Goal: Information Seeking & Learning: Learn about a topic

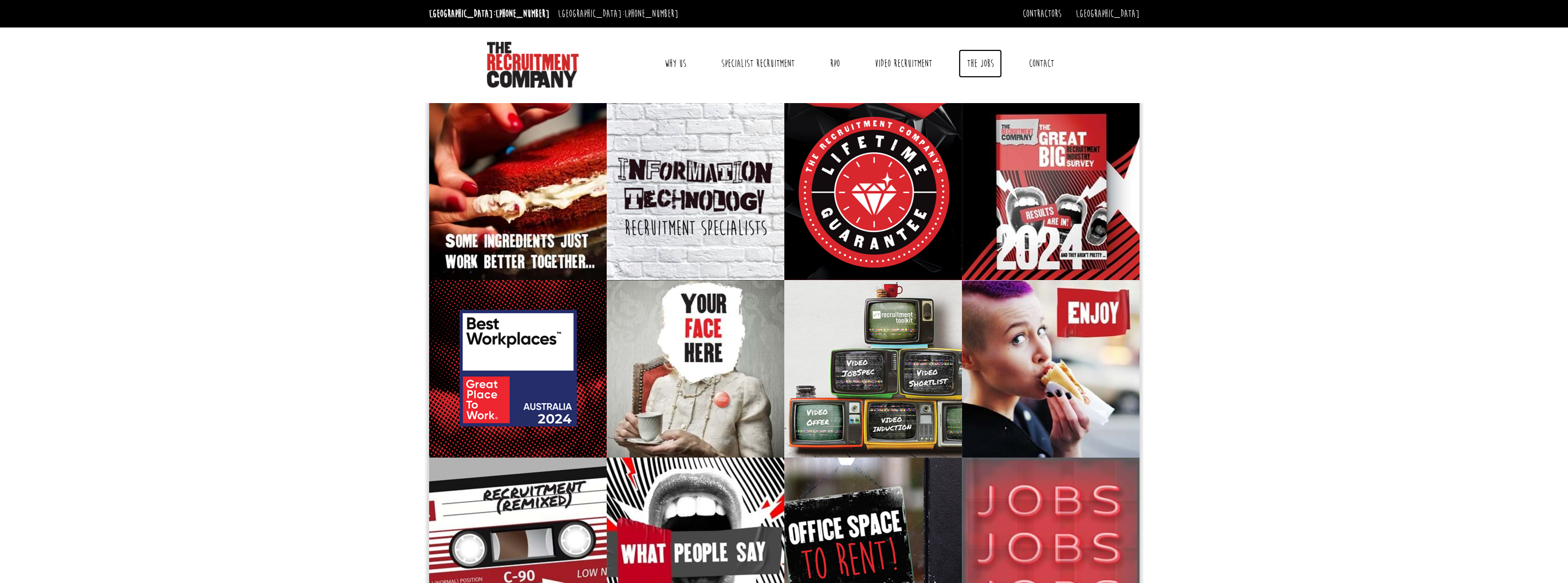
click at [972, 62] on link "The Jobs" at bounding box center [979, 63] width 44 height 29
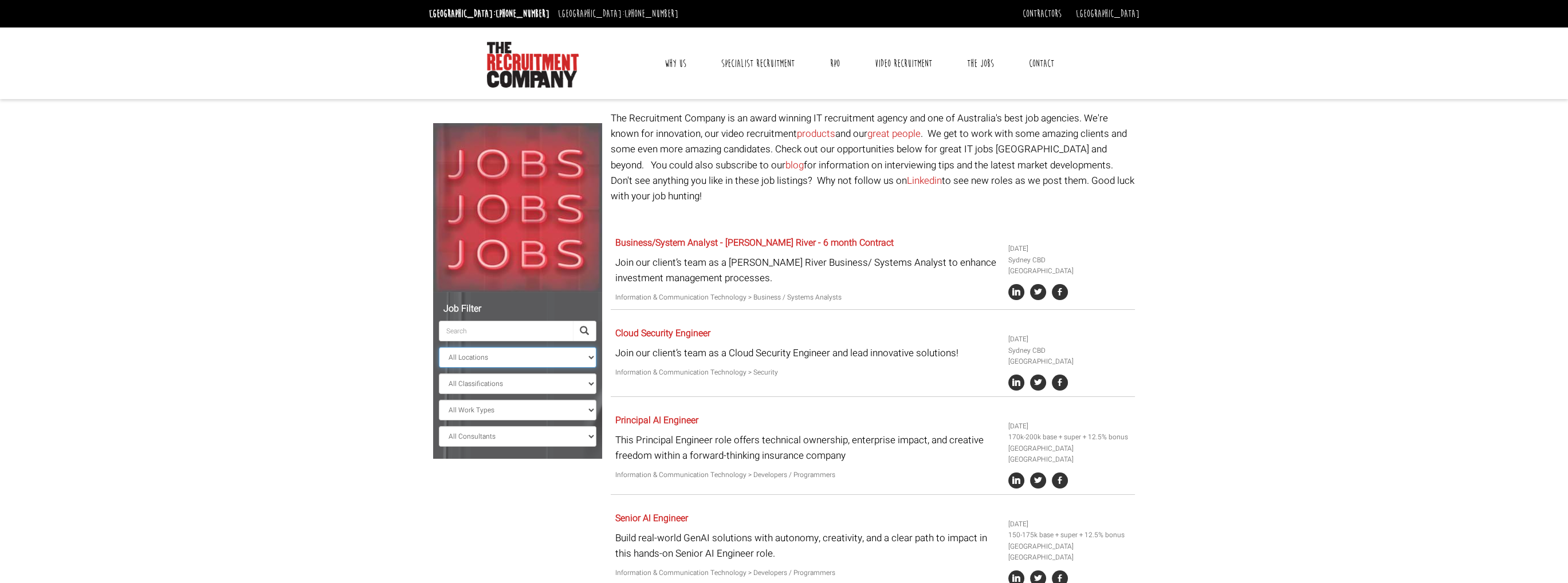
click at [516, 350] on select "All Locations Sydney Melbourne Ireland Sydney CBD Parramatta Circular Quay Nort…" at bounding box center [518, 357] width 158 height 20
click at [495, 336] on input "search" at bounding box center [506, 331] width 134 height 20
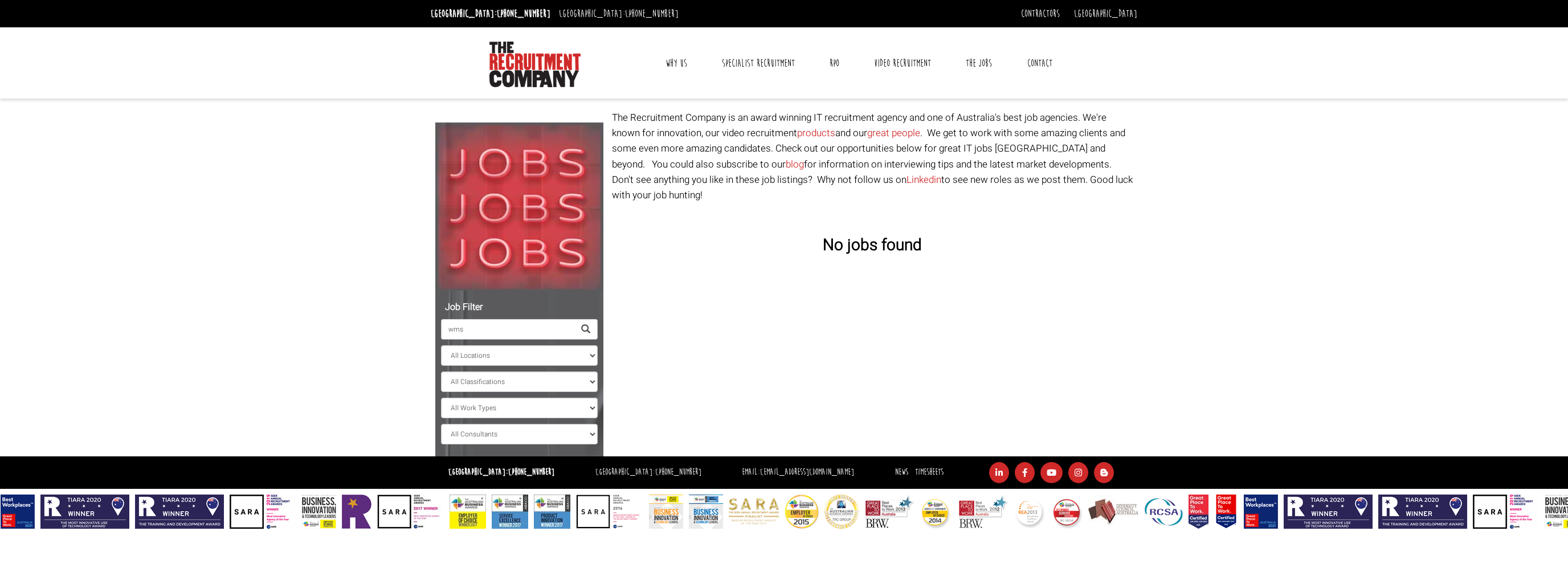
drag, startPoint x: 492, startPoint y: 334, endPoint x: 383, endPoint y: 334, distance: 109.0
click at [383, 334] on body "Sydney: +61 2 8346 6700 Dublin: +353 1 697 2548 Contractors Timesheets Why Cont…" at bounding box center [784, 264] width 1568 height 529
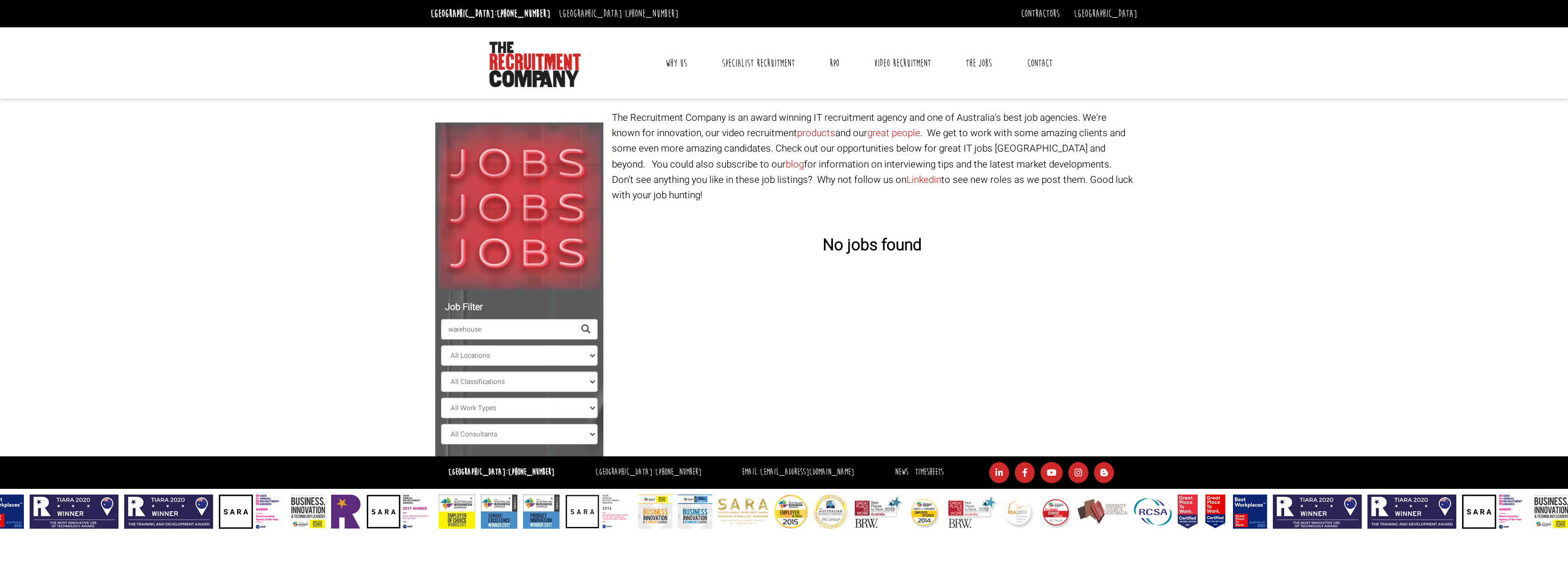
drag, startPoint x: 383, startPoint y: 334, endPoint x: 394, endPoint y: 331, distance: 11.4
click at [393, 331] on body "Sydney: +61 2 8346 6700 Dublin: +353 1 697 2548 Contractors Timesheets Why Cont…" at bounding box center [784, 264] width 1568 height 529
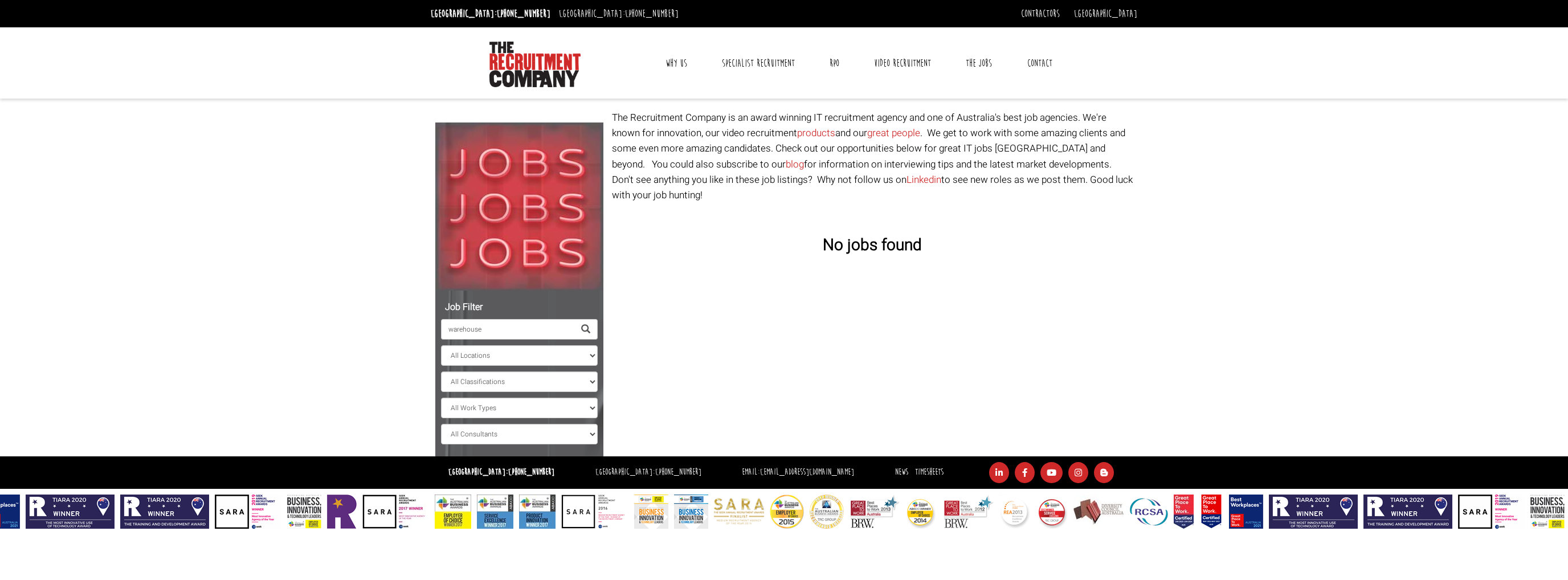
drag, startPoint x: 517, startPoint y: 332, endPoint x: 292, endPoint y: 325, distance: 225.1
click at [292, 325] on body "Sydney: +61 2 8346 6700 Dublin: +353 1 697 2548 Contractors Timesheets Why Cont…" at bounding box center [784, 264] width 1568 height 529
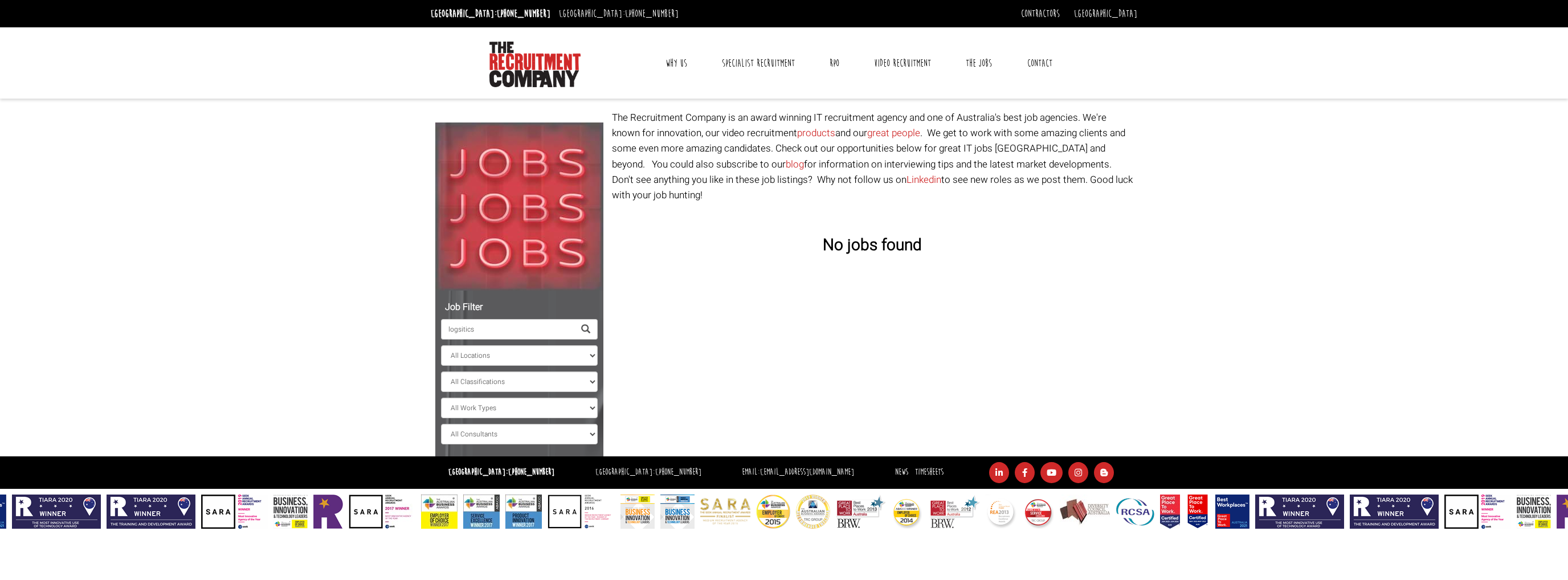
drag, startPoint x: 292, startPoint y: 325, endPoint x: 263, endPoint y: 325, distance: 29.0
click at [263, 325] on body "Sydney: +61 2 8346 6700 Dublin: +353 1 697 2548 Contractors Timesheets Why Cont…" at bounding box center [784, 264] width 1568 height 529
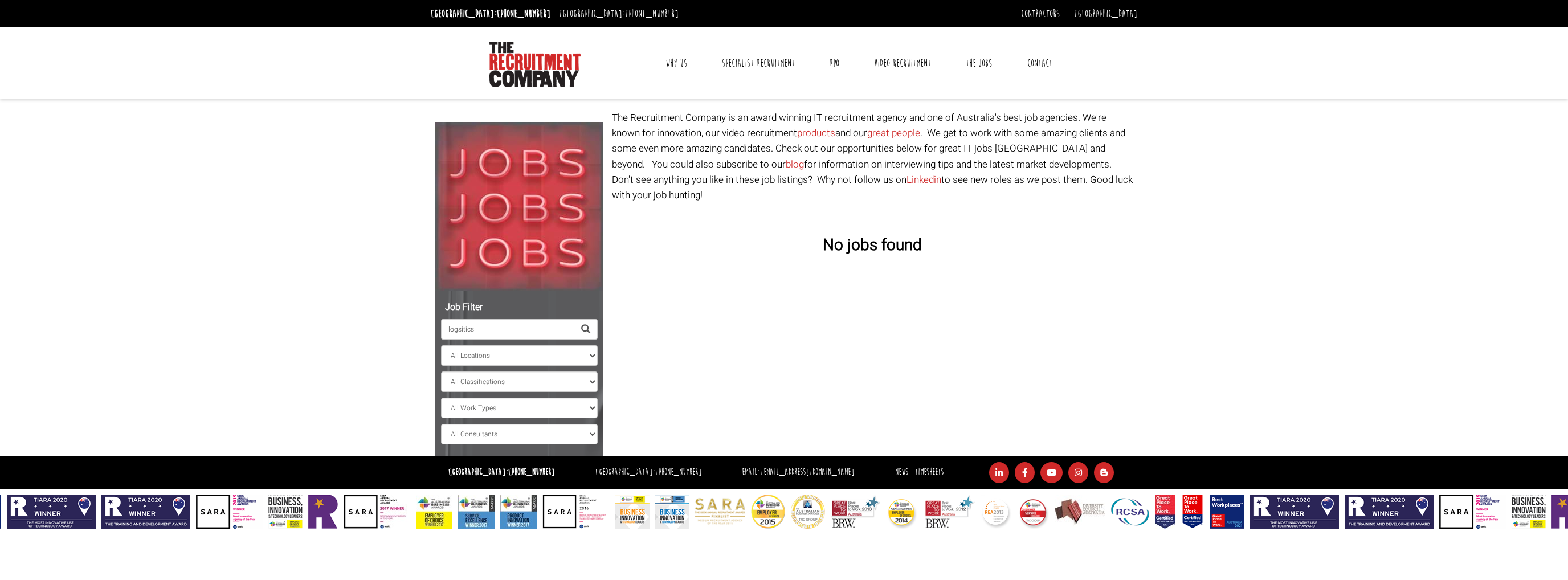
drag, startPoint x: 486, startPoint y: 332, endPoint x: 338, endPoint y: 327, distance: 148.1
click at [338, 327] on body "Sydney: +61 2 8346 6700 Dublin: +353 1 697 2548 Contractors Timesheets Why Cont…" at bounding box center [784, 264] width 1568 height 529
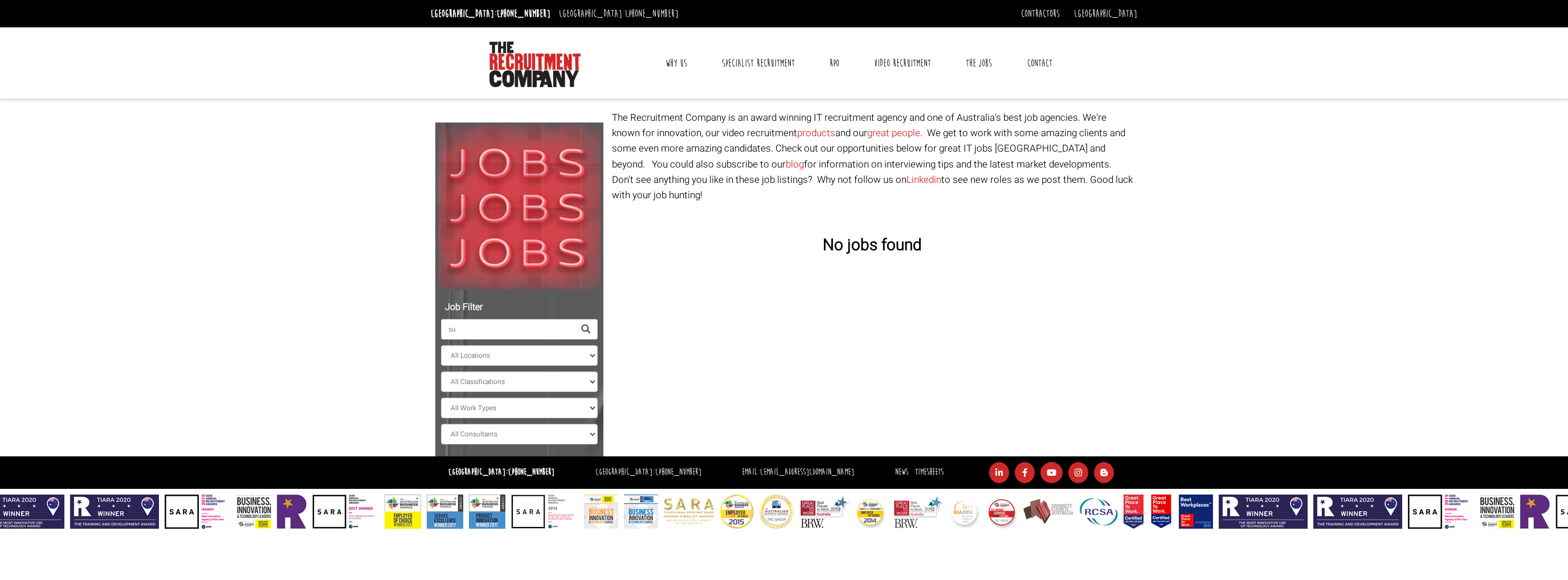
type input "s"
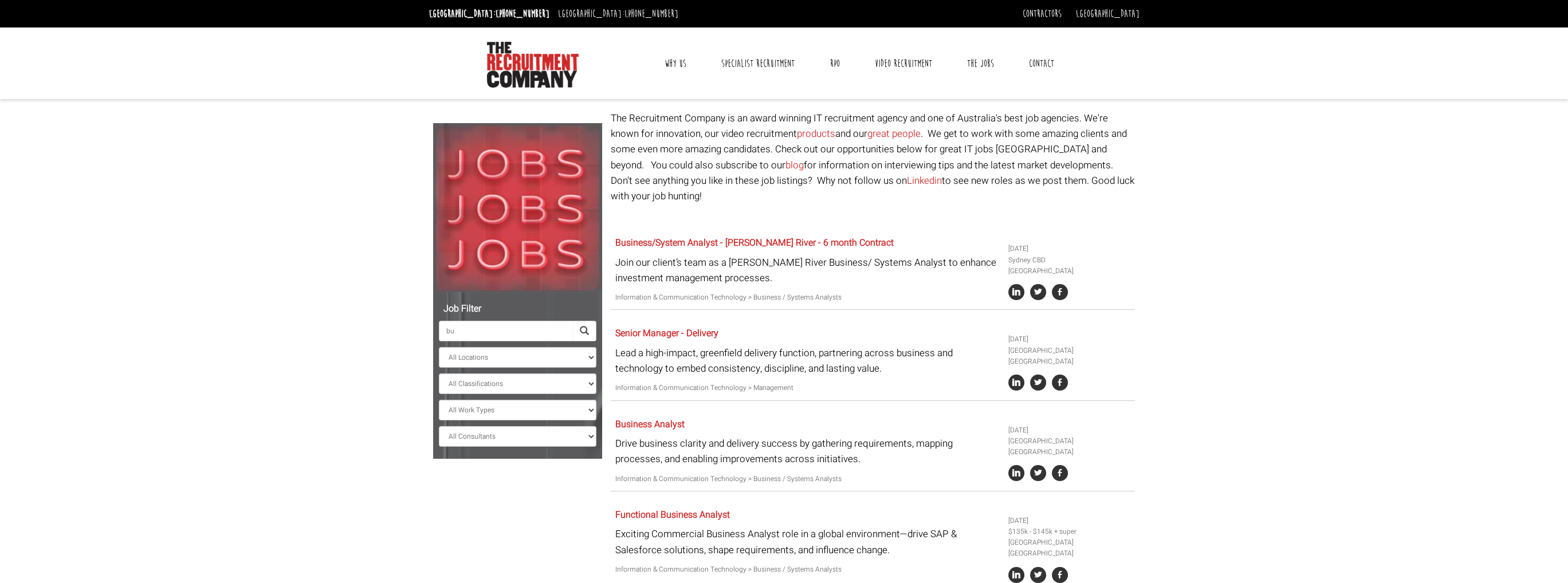
type input "b"
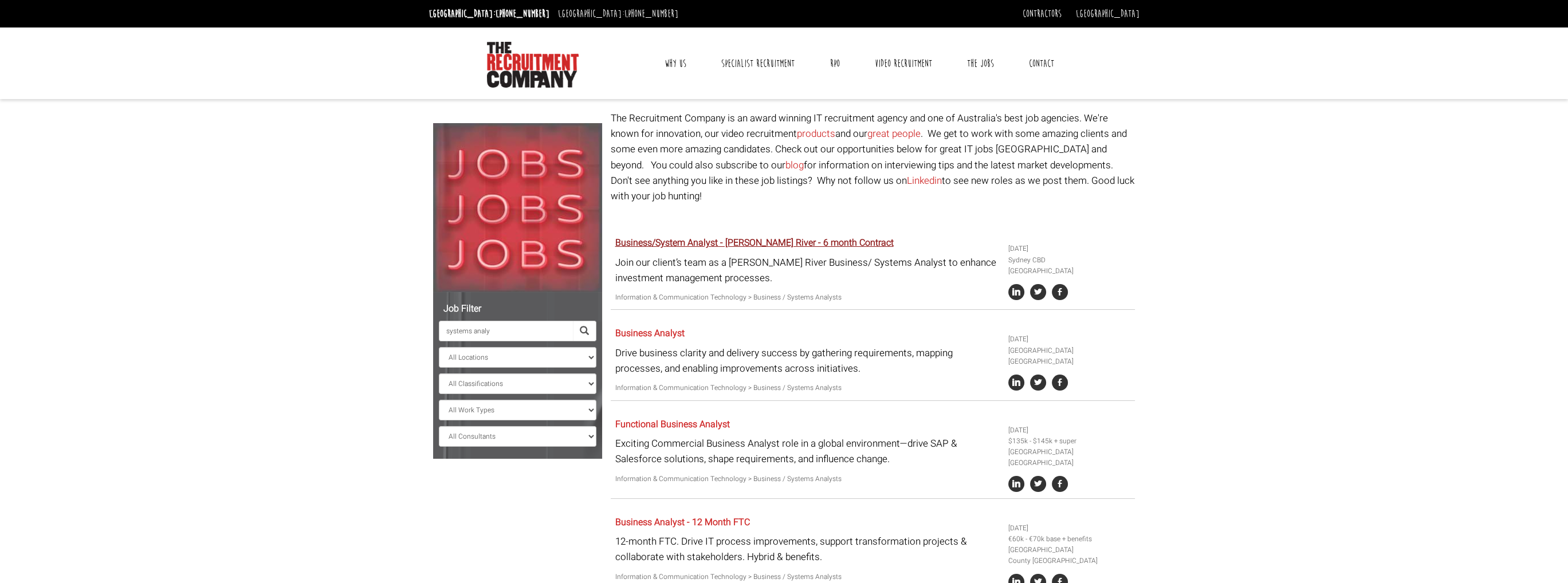
type input "systems analy"
click at [794, 236] on link "Business/System Analyst - Charles River - 6 month Contract" at bounding box center [755, 242] width 279 height 14
click at [677, 327] on link "Business Analyst" at bounding box center [650, 333] width 70 height 14
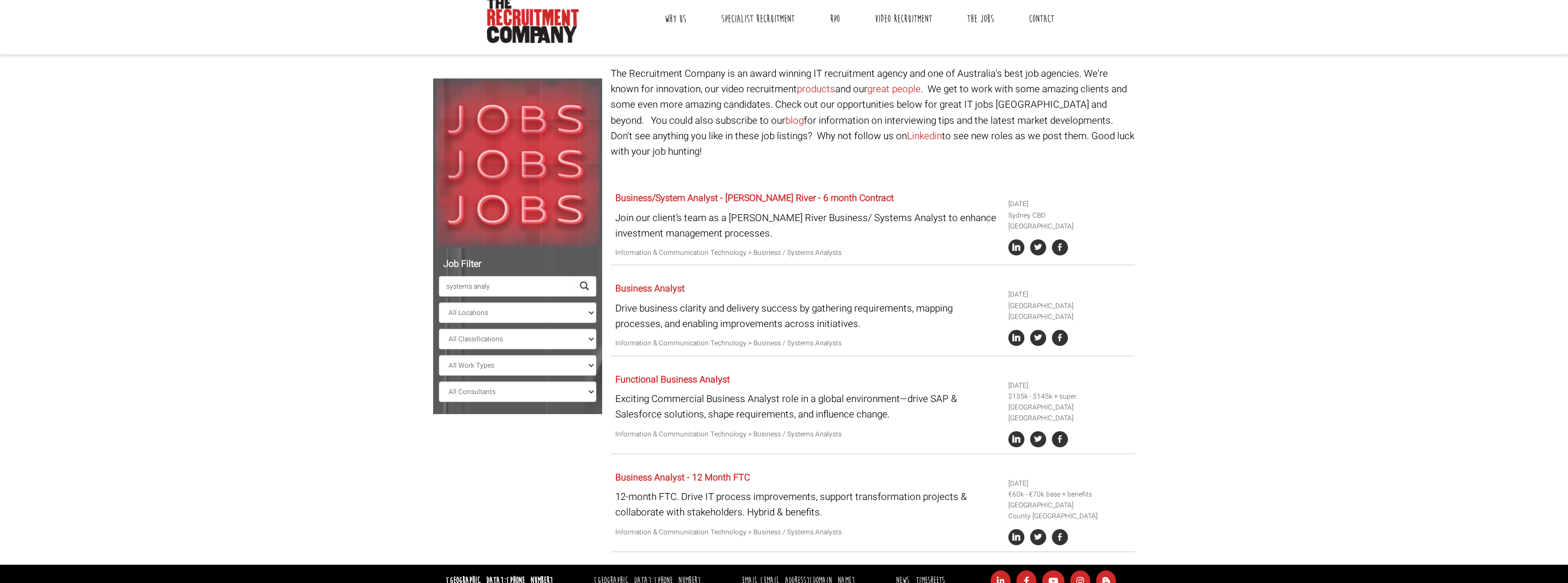
scroll to position [96, 0]
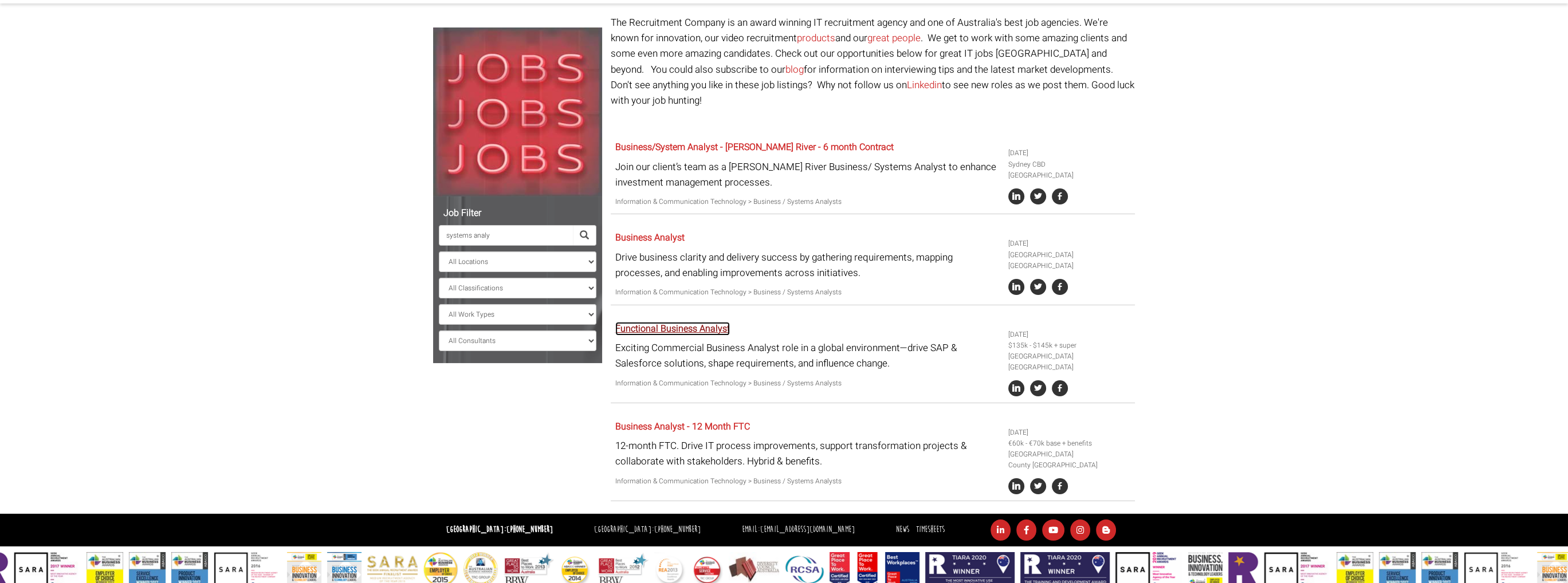
click at [694, 322] on link "Functional Business Analyst" at bounding box center [672, 329] width 114 height 14
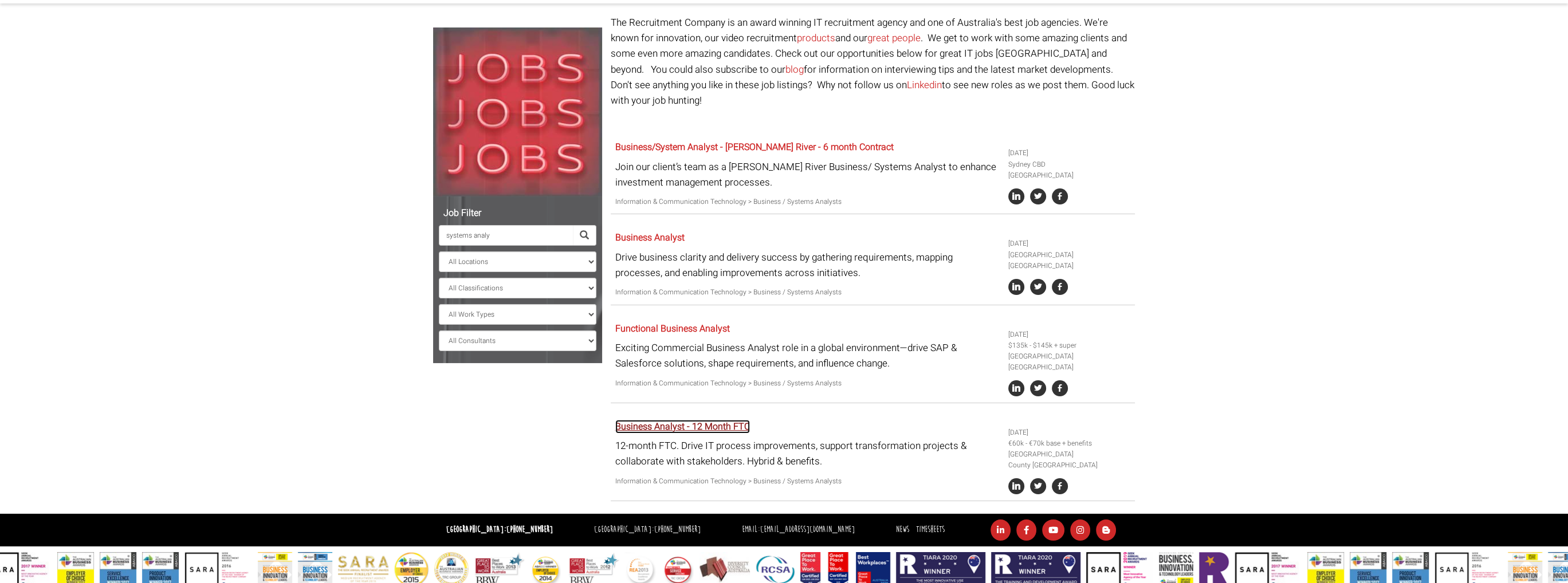
click at [689, 420] on link "Business Analyst - 12 Month FTC" at bounding box center [682, 426] width 135 height 14
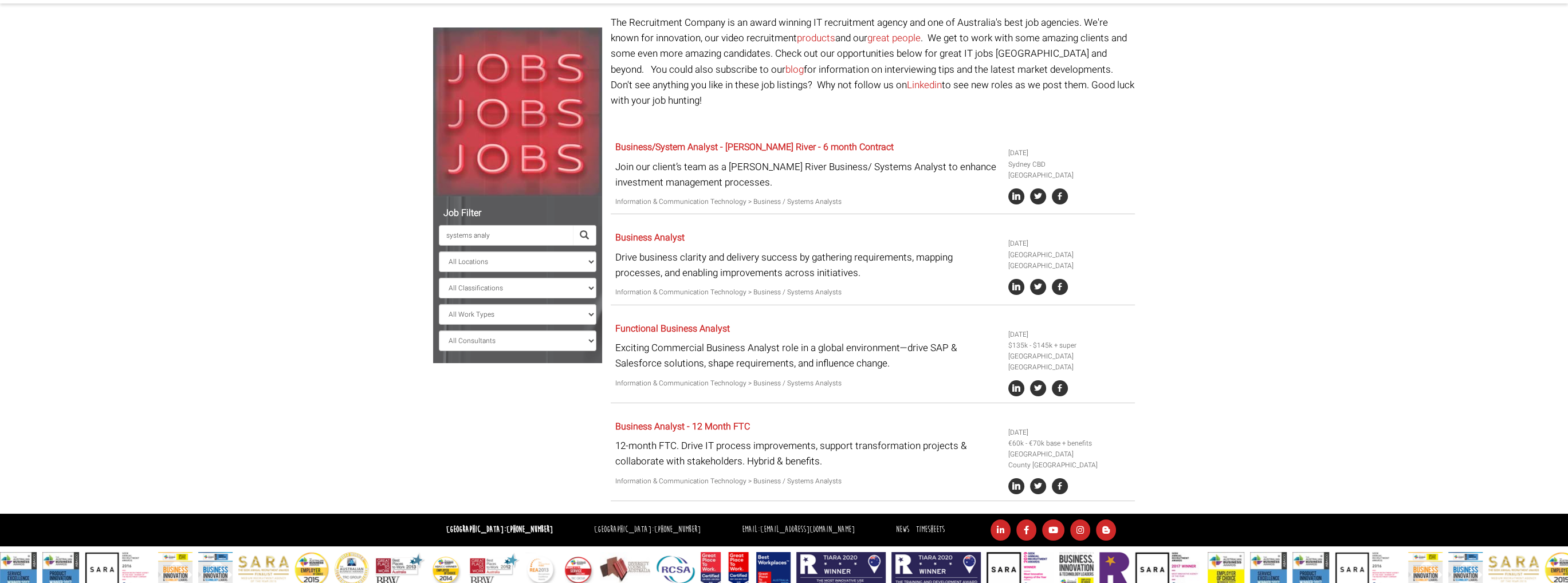
scroll to position [95, 0]
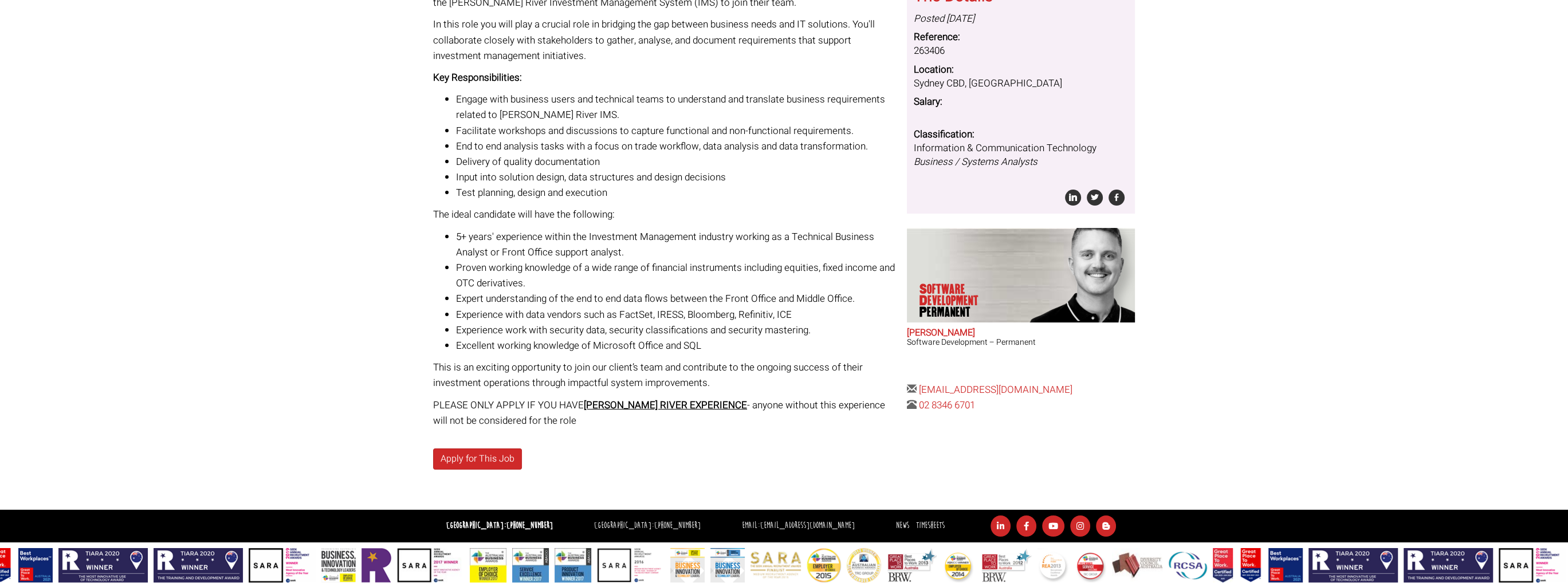
scroll to position [201, 0]
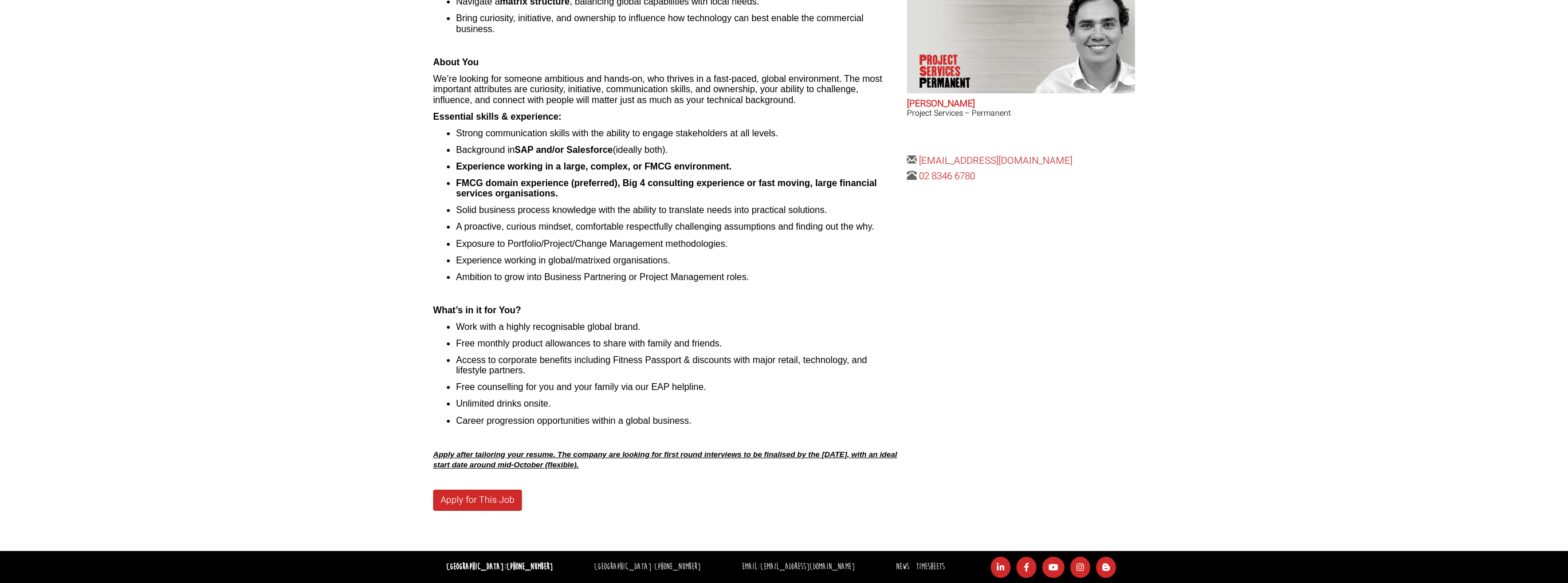
scroll to position [401, 0]
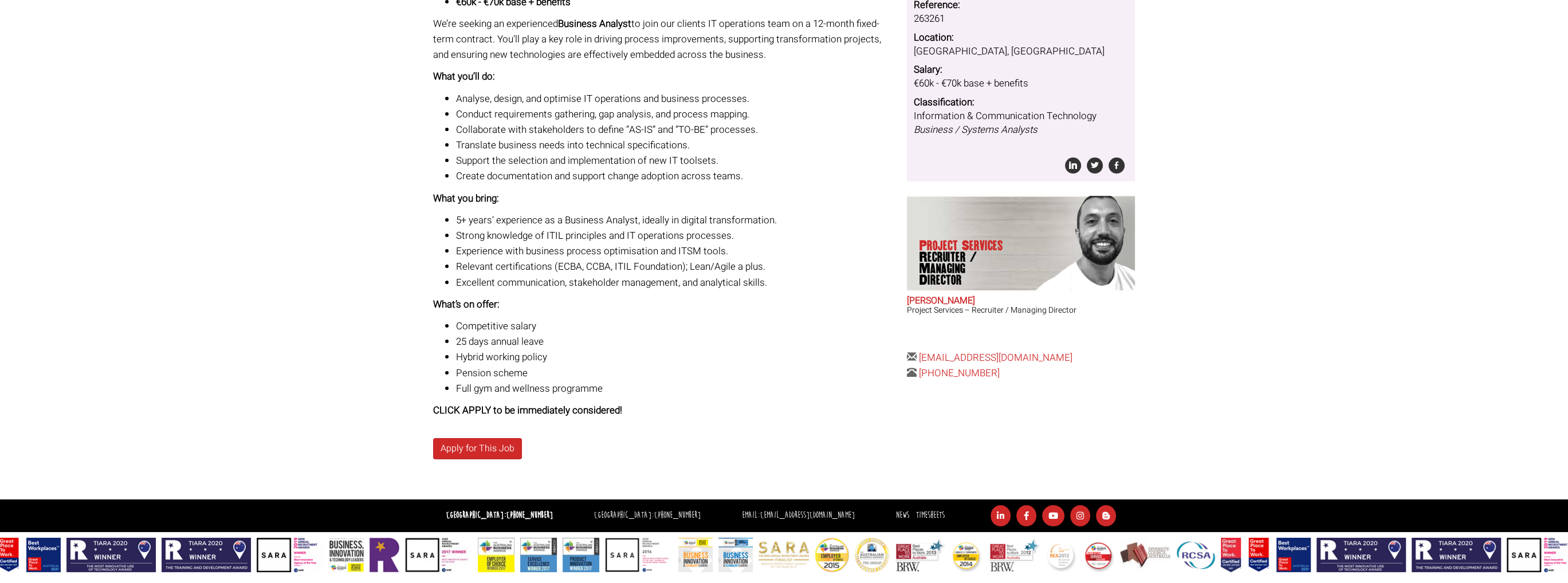
scroll to position [224, 0]
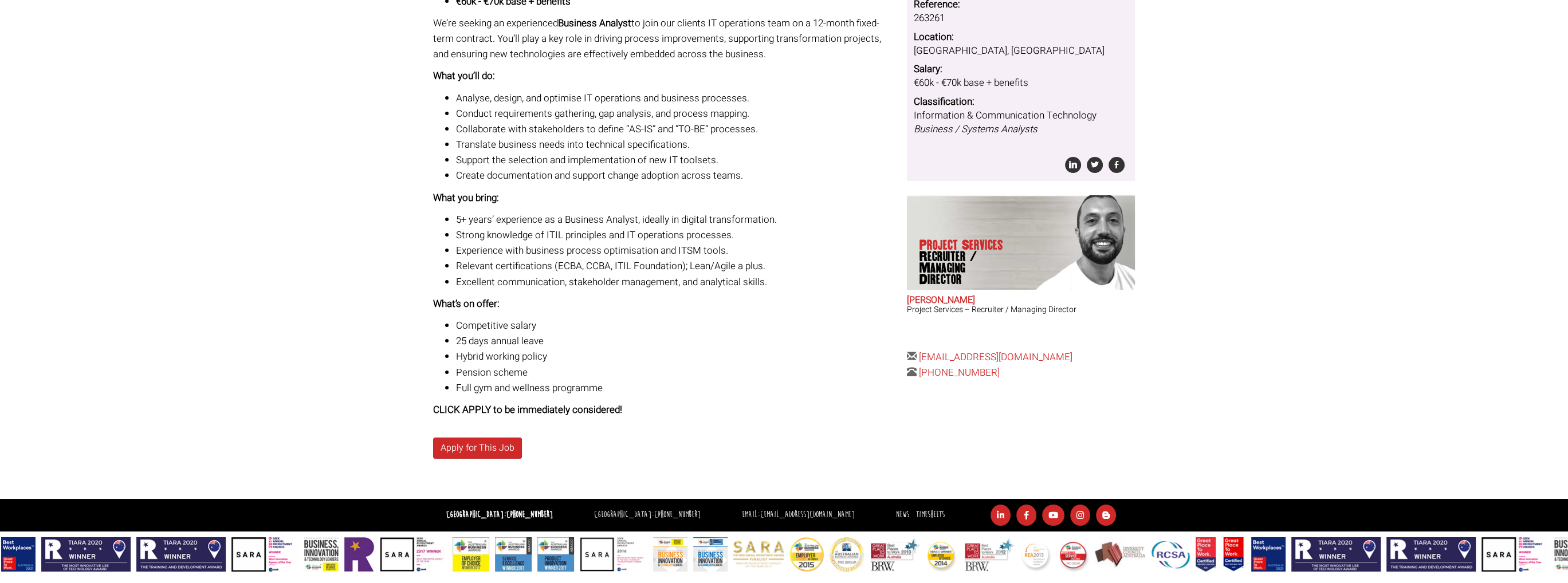
click at [587, 266] on li "Relevant certifications (ECBA, CCBA, ITIL Foundation); Lean/Agile a plus." at bounding box center [677, 266] width 442 height 16
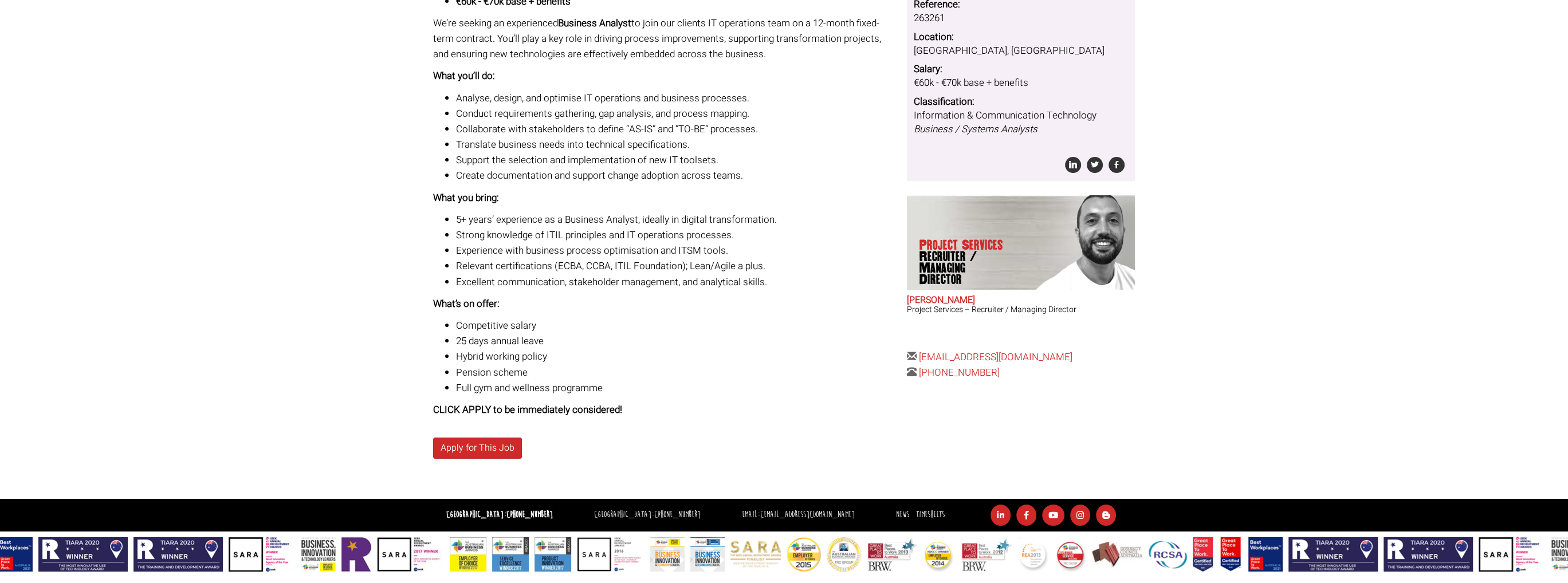
click at [573, 265] on li "Relevant certifications (ECBA, CCBA, ITIL Foundation); Lean/Agile a plus." at bounding box center [677, 266] width 442 height 16
click at [572, 265] on li "Relevant certifications (ECBA, CCBA, ITIL Foundation); Lean/Agile a plus." at bounding box center [677, 266] width 442 height 16
